Goal: Transaction & Acquisition: Register for event/course

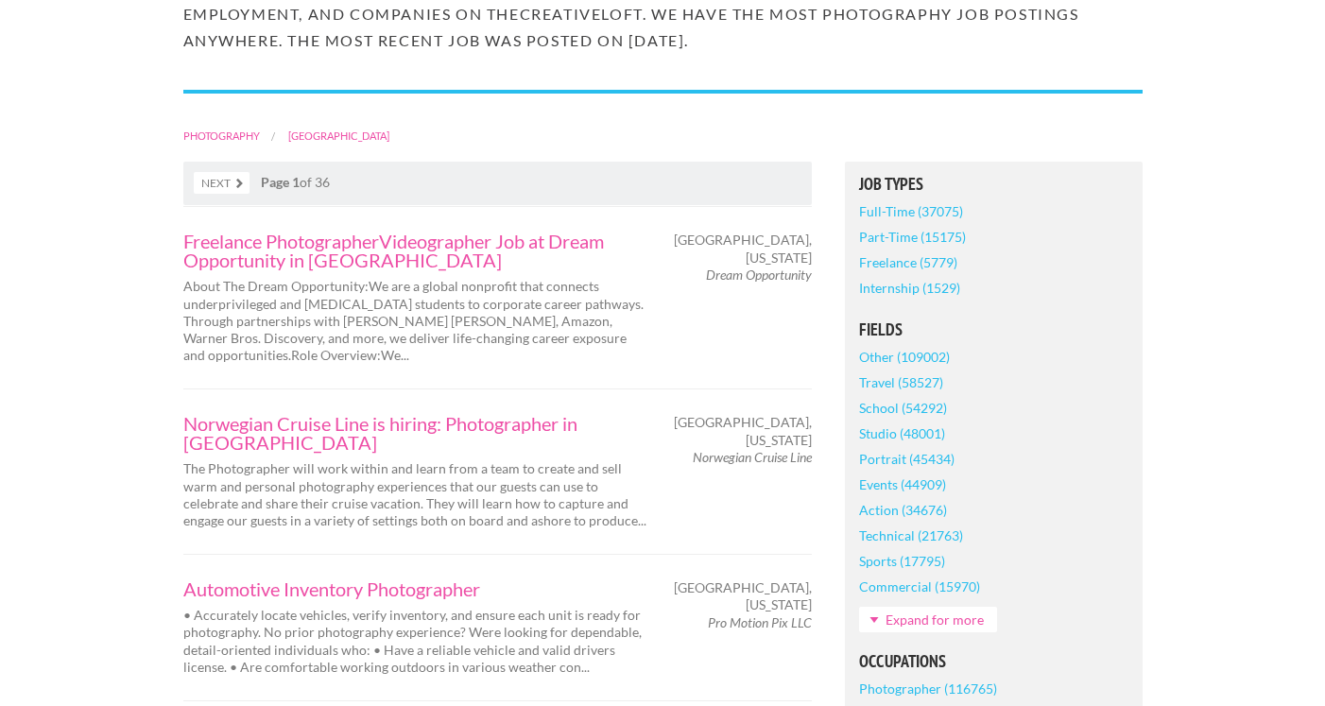
scroll to position [350, 0]
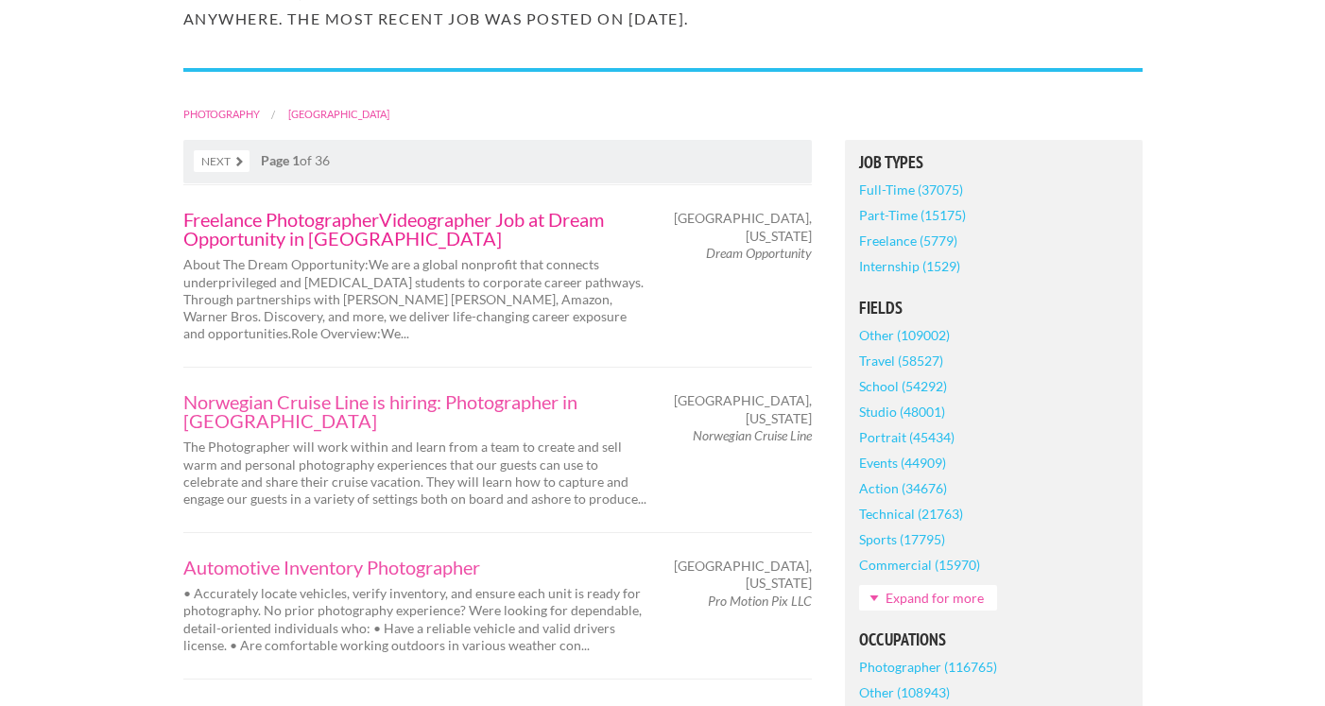
click at [249, 238] on link "Freelance PhotographerVideographer Job at Dream Opportunity in Los Angeles" at bounding box center [414, 229] width 463 height 38
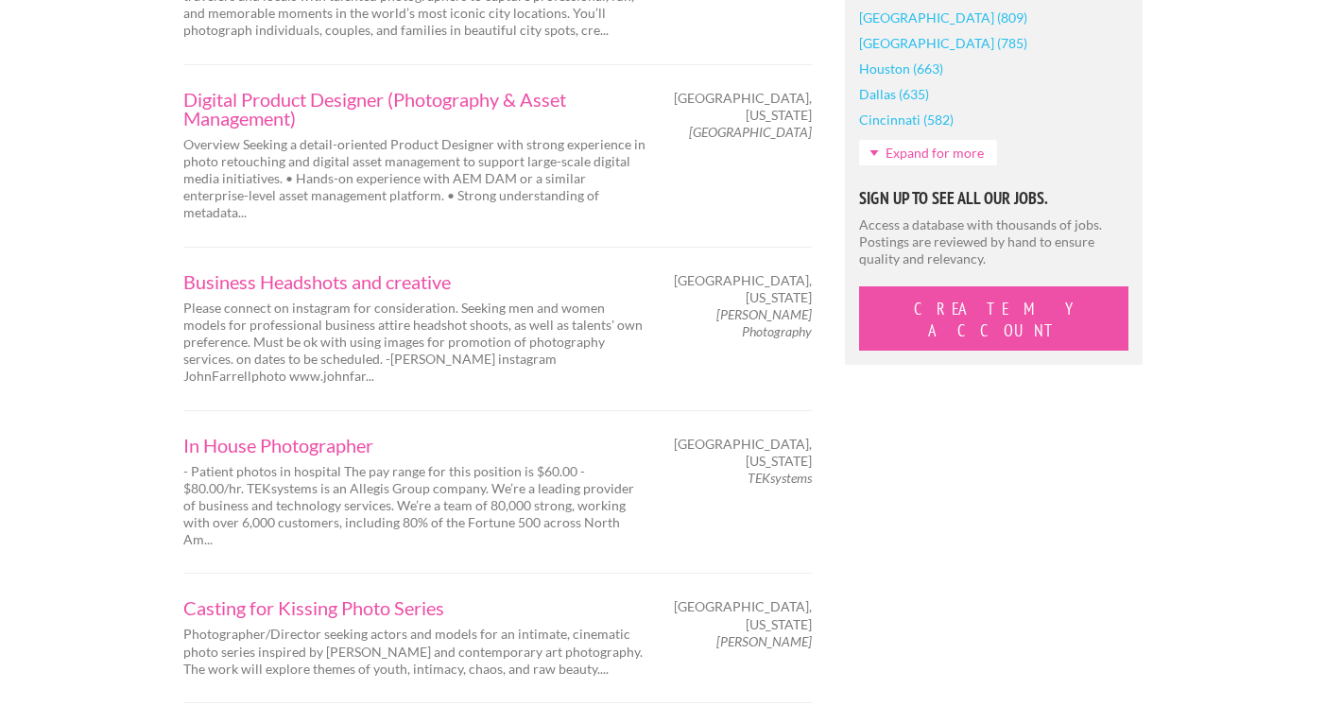
scroll to position [1805, 0]
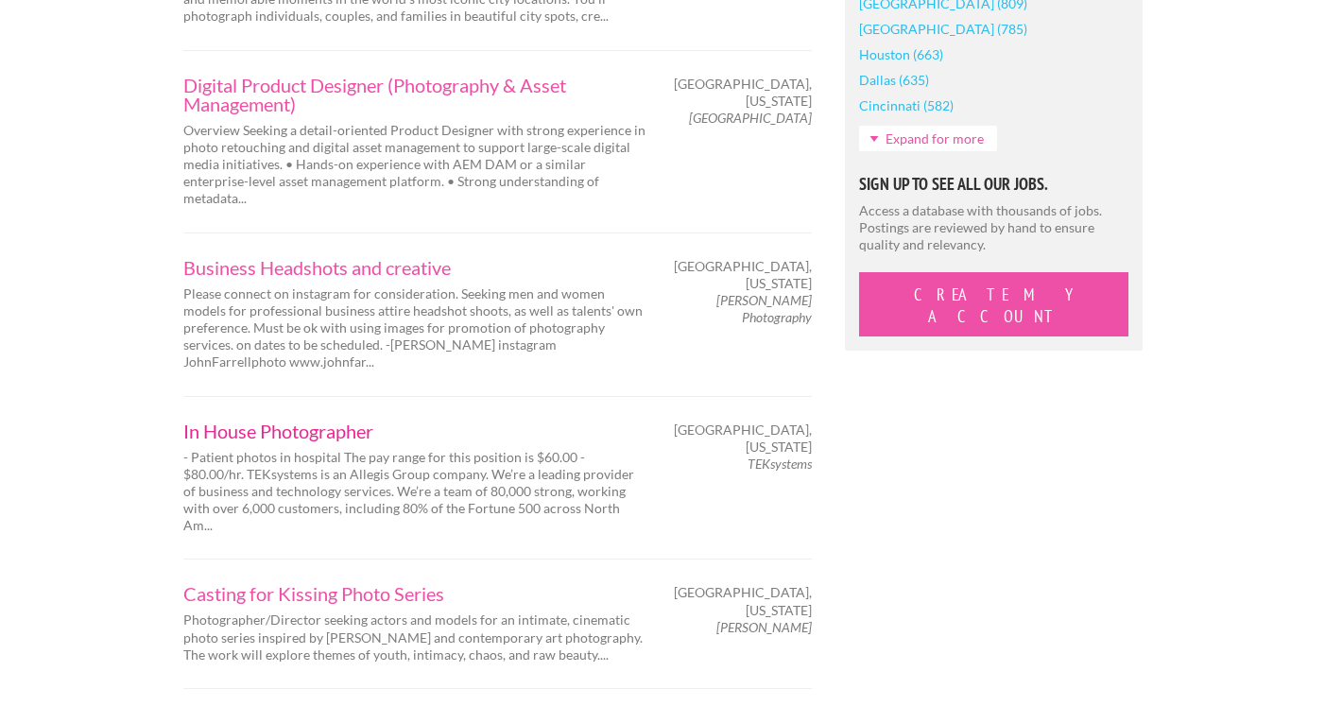
click at [240, 422] on link "In House Photographer" at bounding box center [414, 431] width 463 height 19
